Goal: Task Accomplishment & Management: Manage account settings

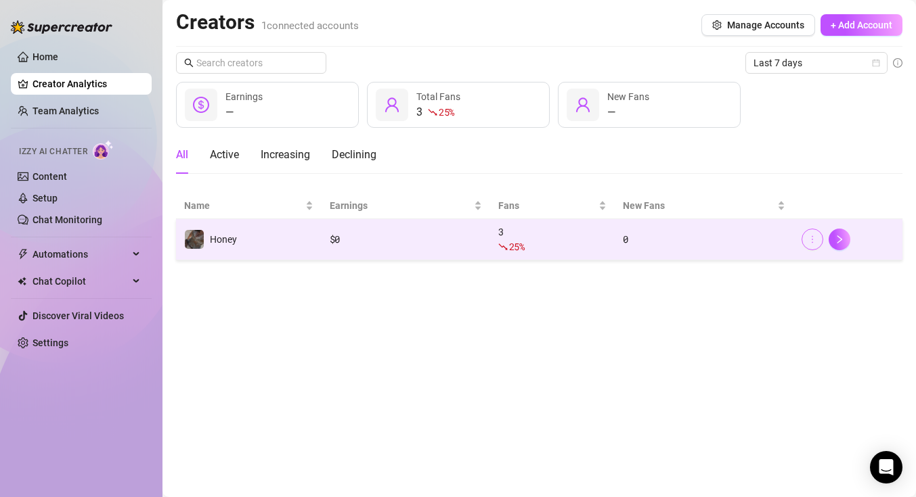
click at [810, 243] on icon "more" at bounding box center [811, 239] width 9 height 9
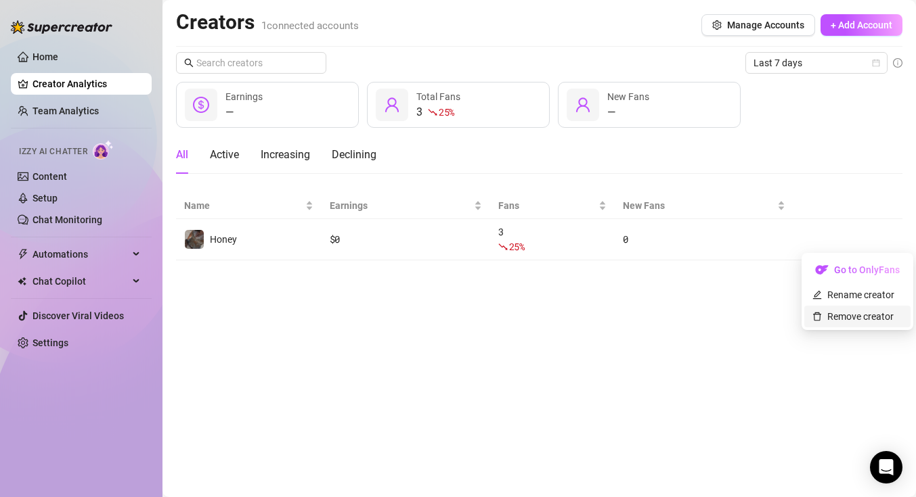
click at [828, 322] on link "Remove creator" at bounding box center [852, 316] width 81 height 11
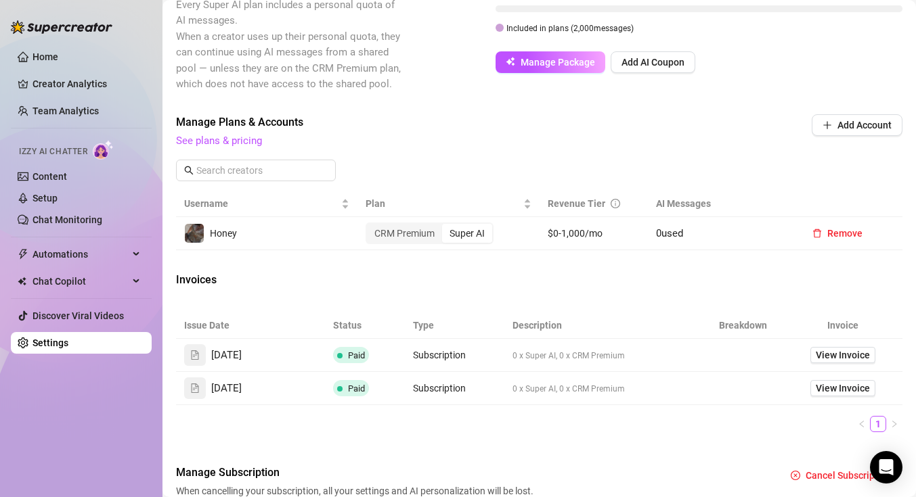
scroll to position [444, 0]
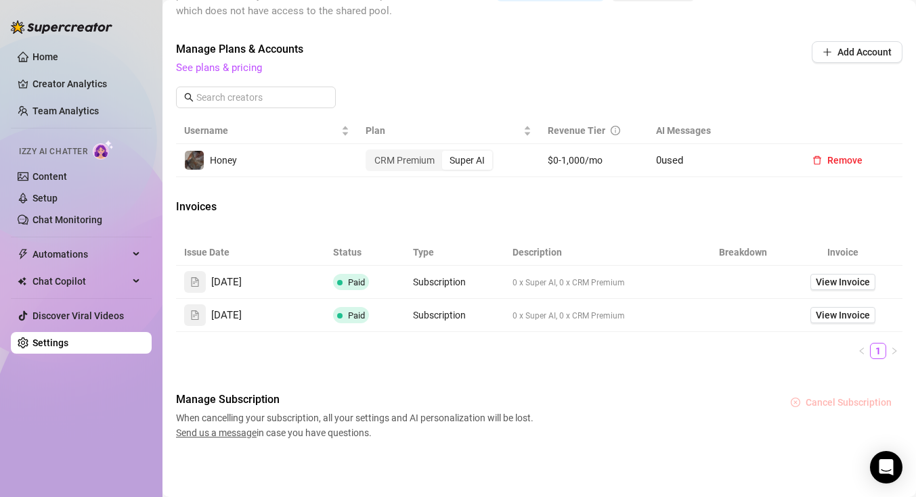
click at [844, 401] on span "Cancel Subscription" at bounding box center [848, 402] width 86 height 11
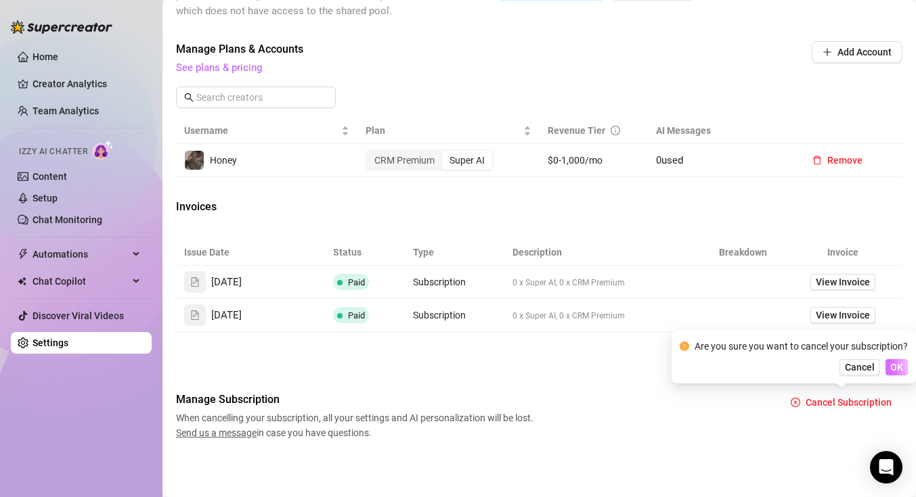
click at [897, 367] on span "OK" at bounding box center [896, 367] width 13 height 11
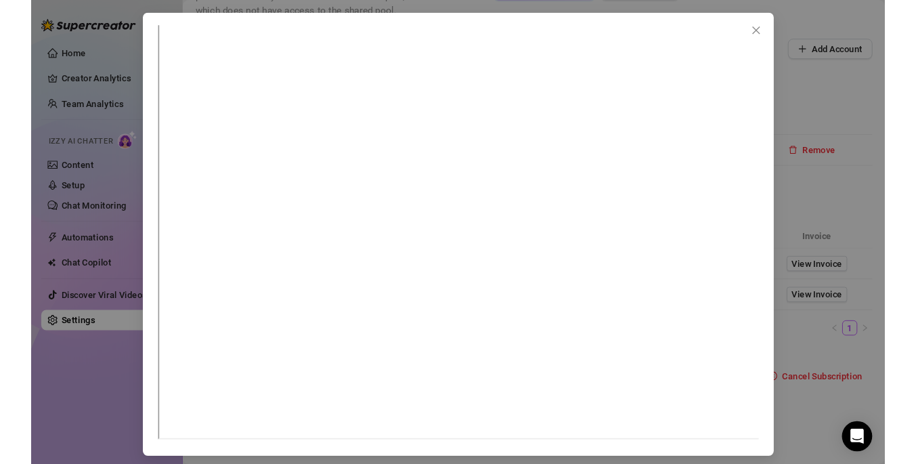
scroll to position [7, 0]
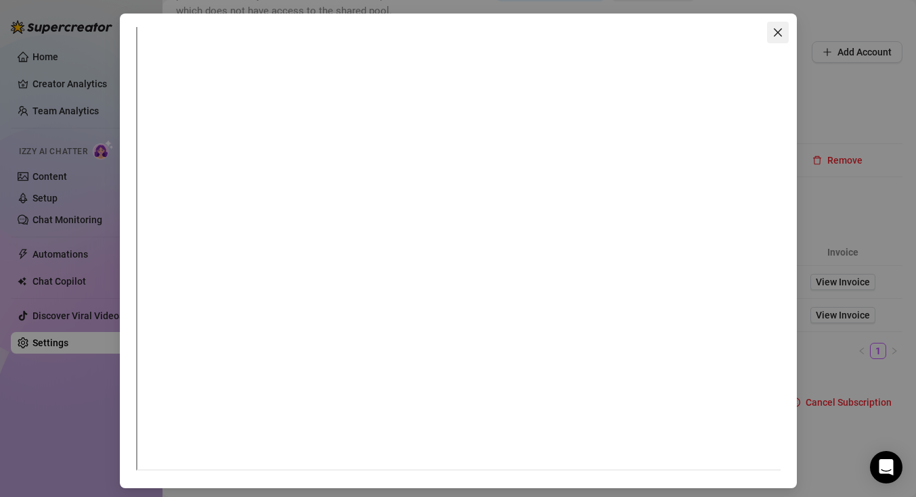
click at [780, 32] on icon "close" at bounding box center [777, 32] width 11 height 11
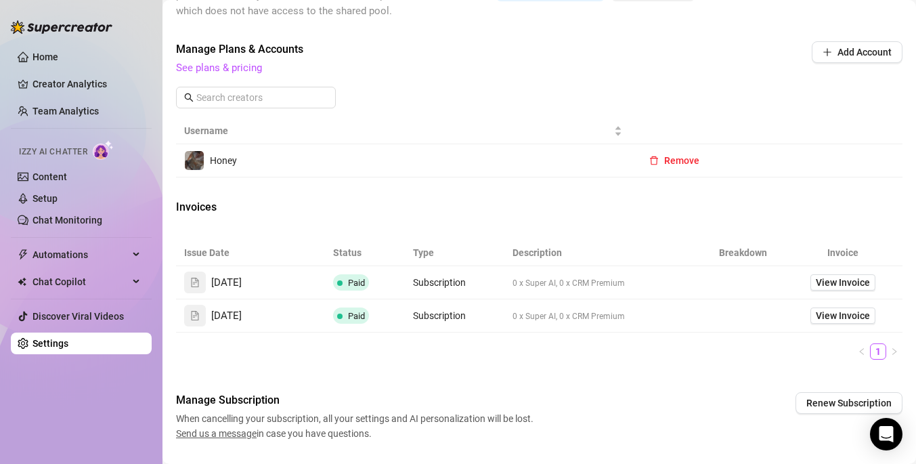
click at [610, 95] on div "Manage Plans & Accounts See plans & pricing Add Account" at bounding box center [539, 79] width 726 height 77
